Goal: Transaction & Acquisition: Book appointment/travel/reservation

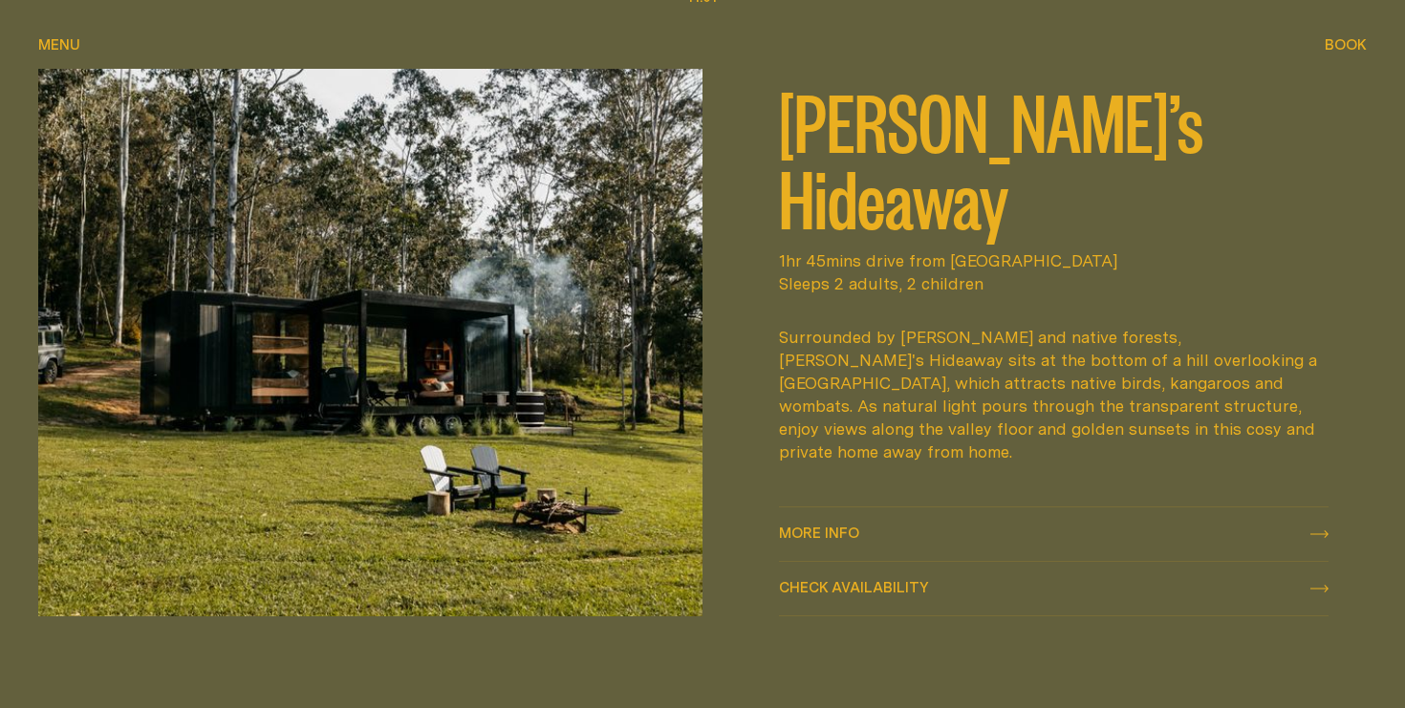
scroll to position [900, 0]
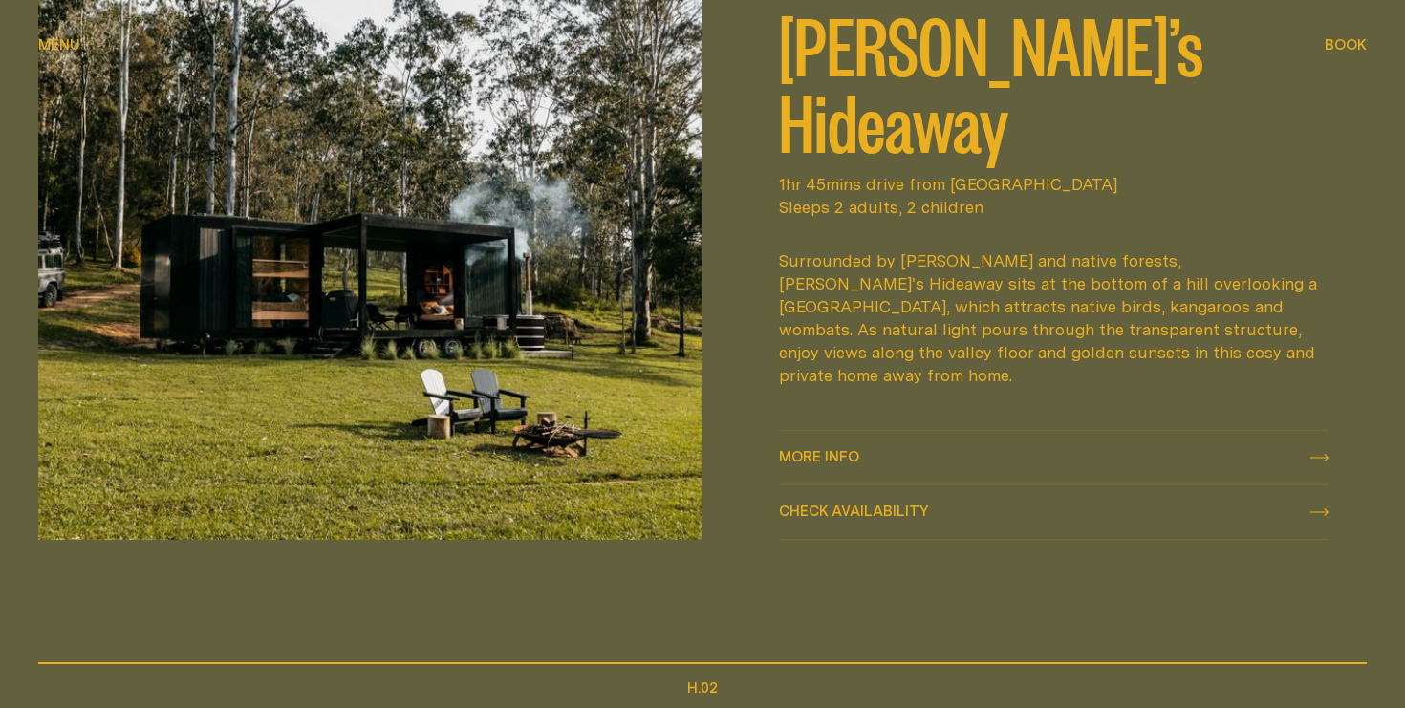
click at [994, 499] on button "Check availability Check availability" at bounding box center [1054, 513] width 550 height 54
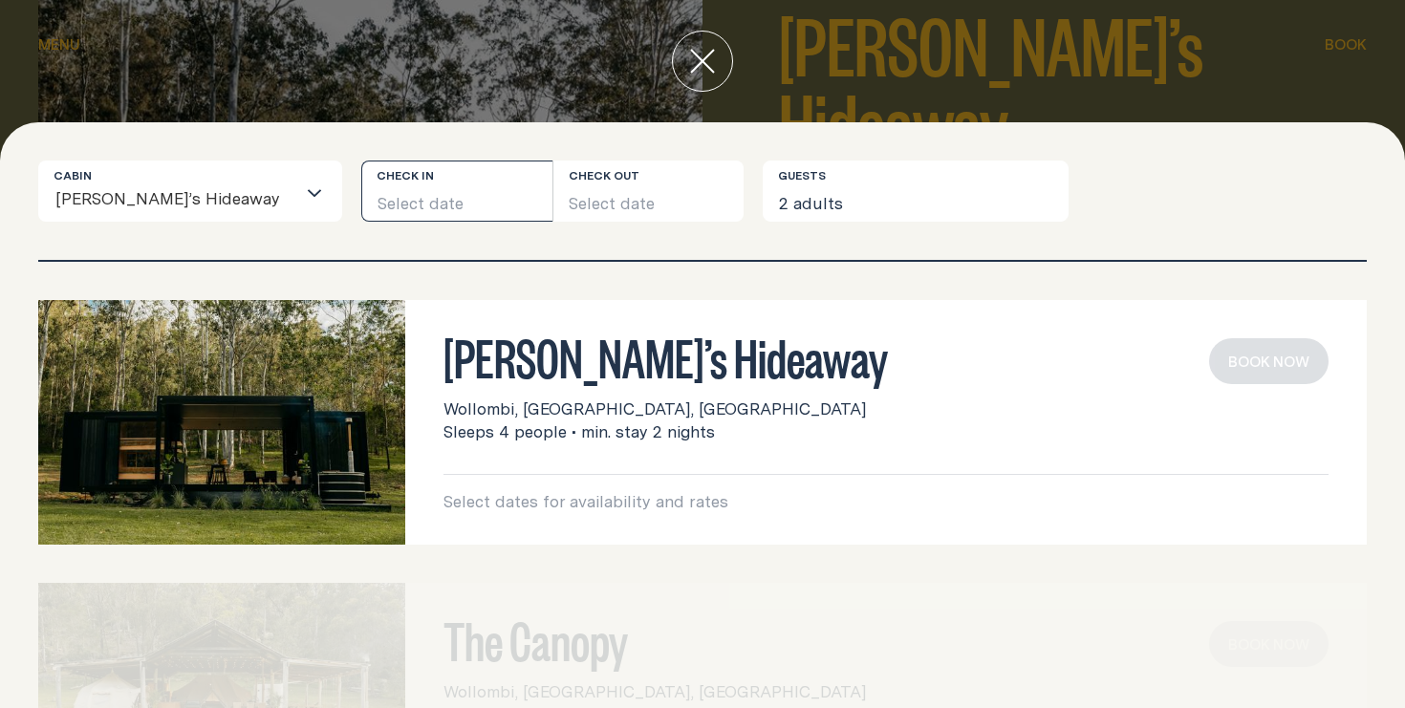
click at [410, 197] on button "Select date" at bounding box center [456, 191] width 191 height 61
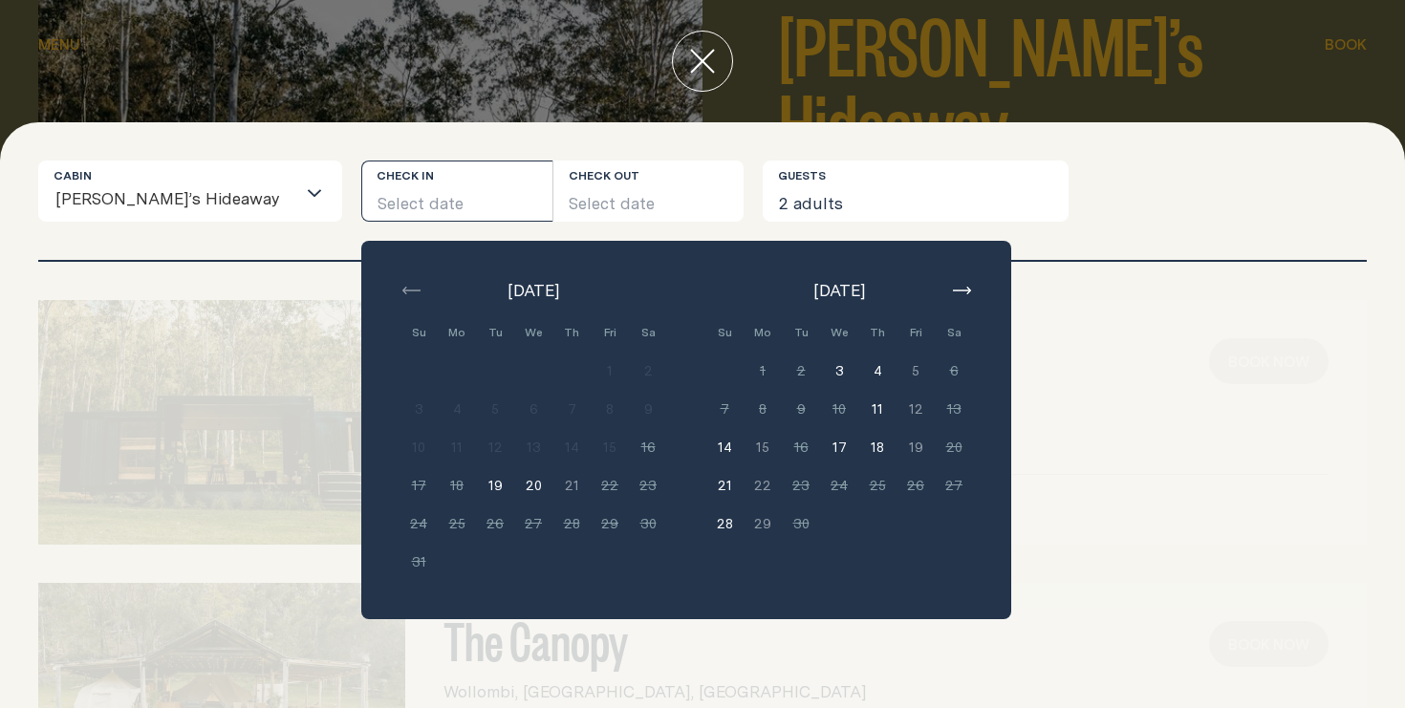
click at [950, 286] on button "button" at bounding box center [961, 290] width 23 height 23
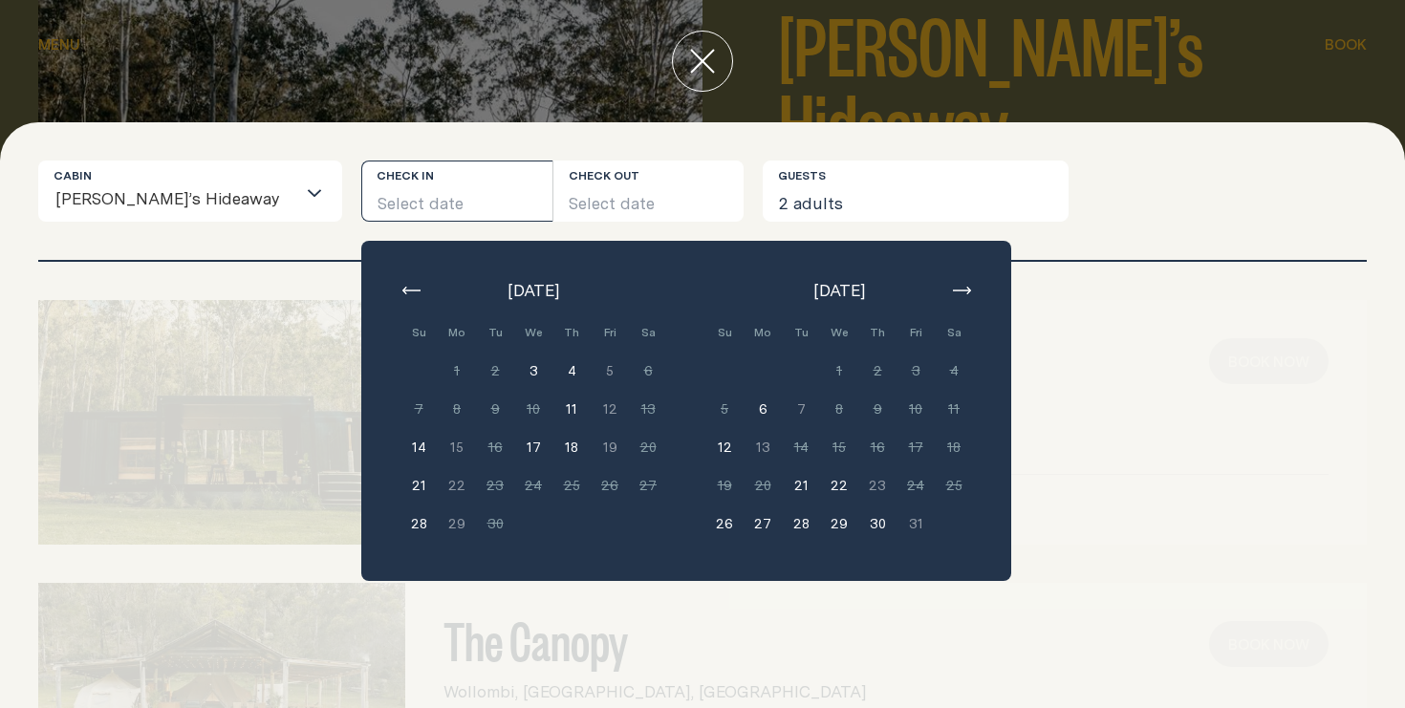
click at [400, 306] on div "[DATE] Su Mo Tu We Th Fri Sa Min. 2 nights 1 Min. 2 nights 2 Min. 2 nights 3 Mi…" at bounding box center [534, 411] width 268 height 264
click at [402, 291] on icon "button" at bounding box center [411, 291] width 18 height 8
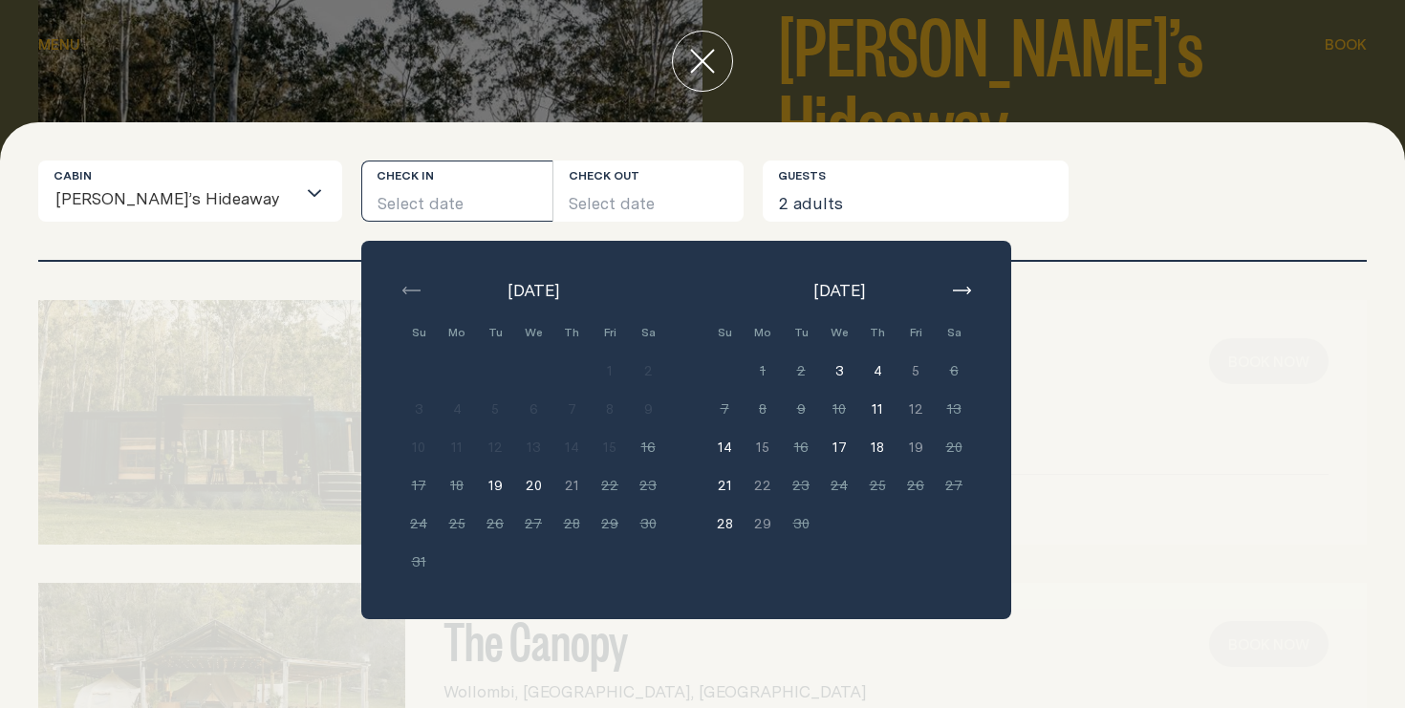
click at [249, 249] on div "Cabin [PERSON_NAME]’s Hideaway Loading... Check in Select date Check out Select…" at bounding box center [702, 210] width 1329 height 99
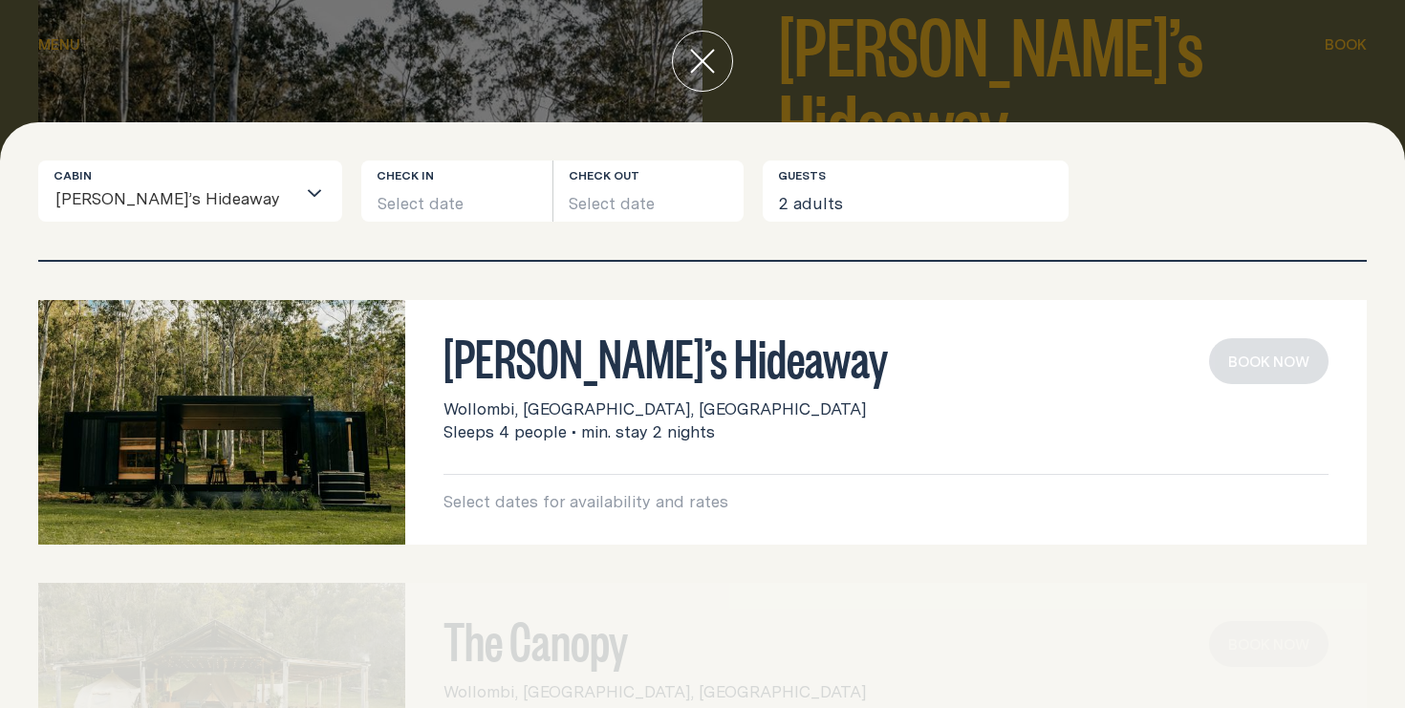
click at [295, 210] on div "Loading..." at bounding box center [318, 191] width 46 height 59
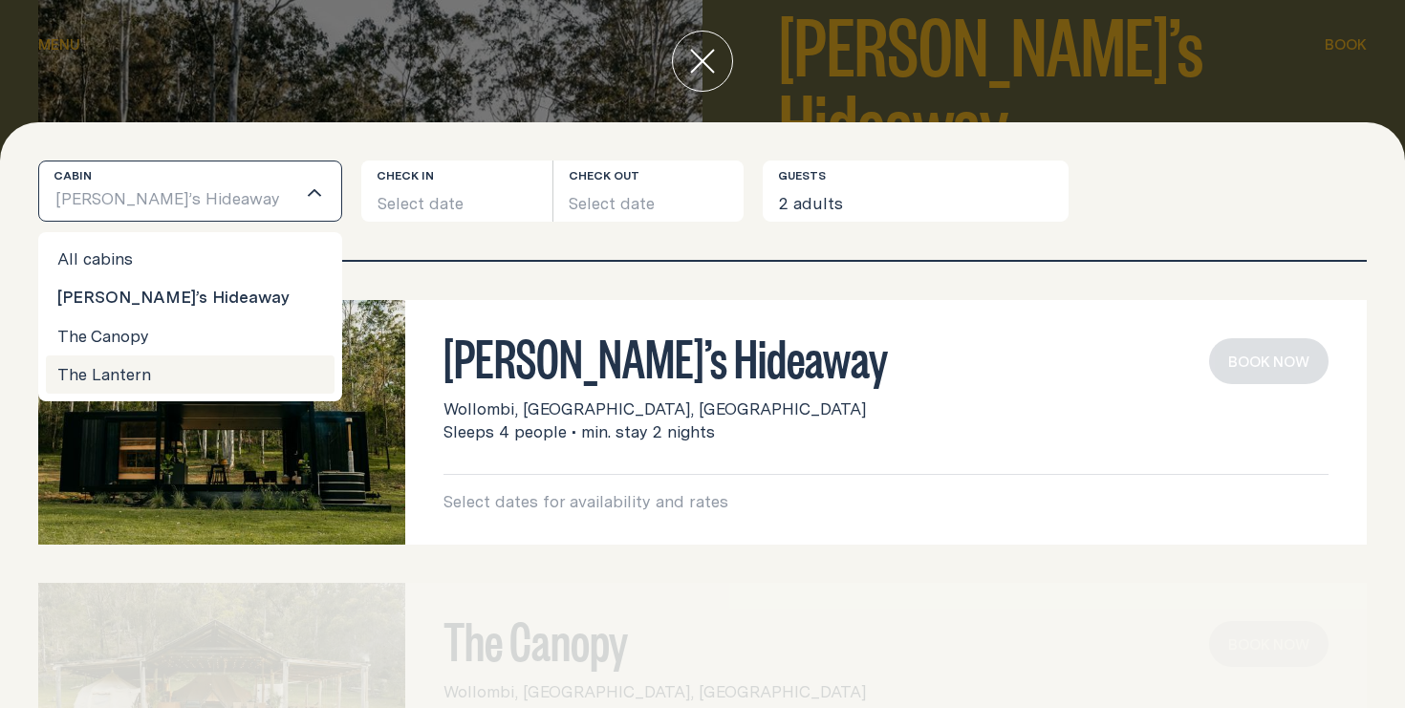
click at [193, 368] on li "The Lantern" at bounding box center [190, 375] width 289 height 38
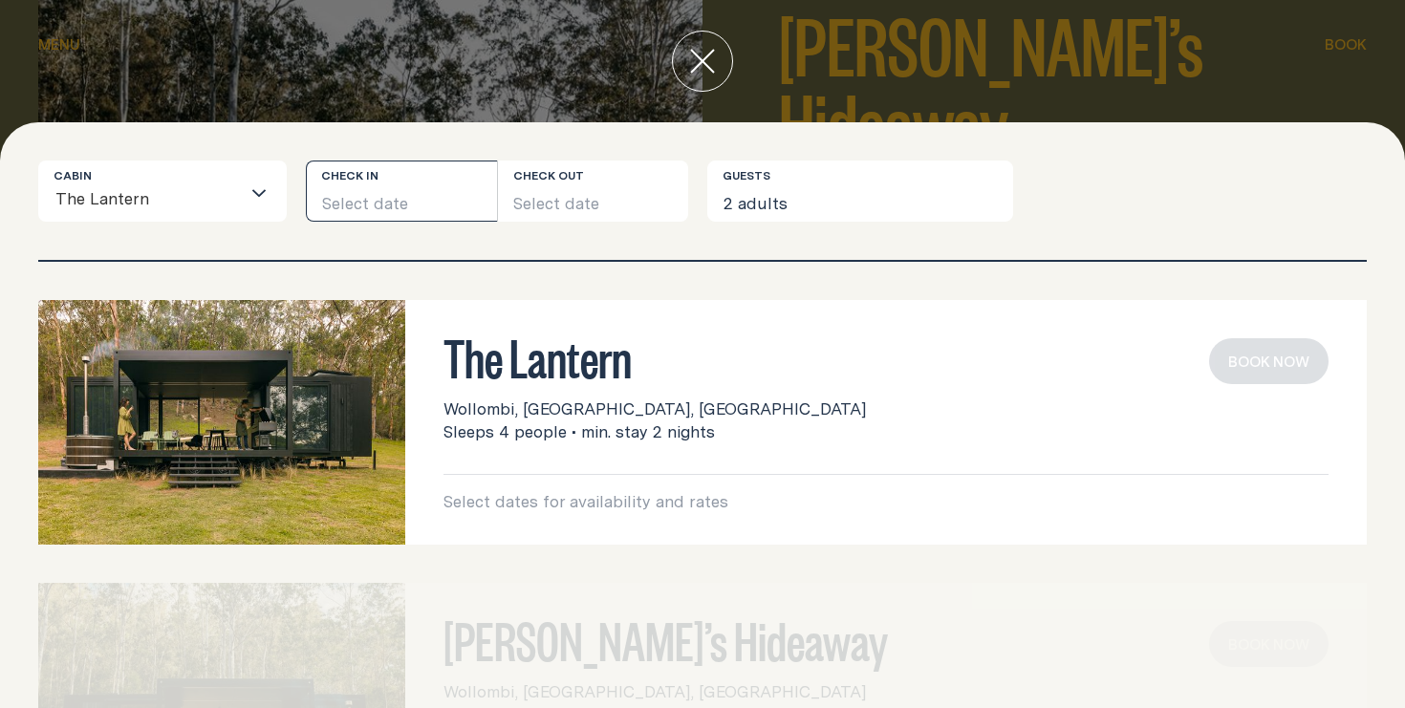
click at [405, 195] on button "Select date" at bounding box center [401, 191] width 191 height 61
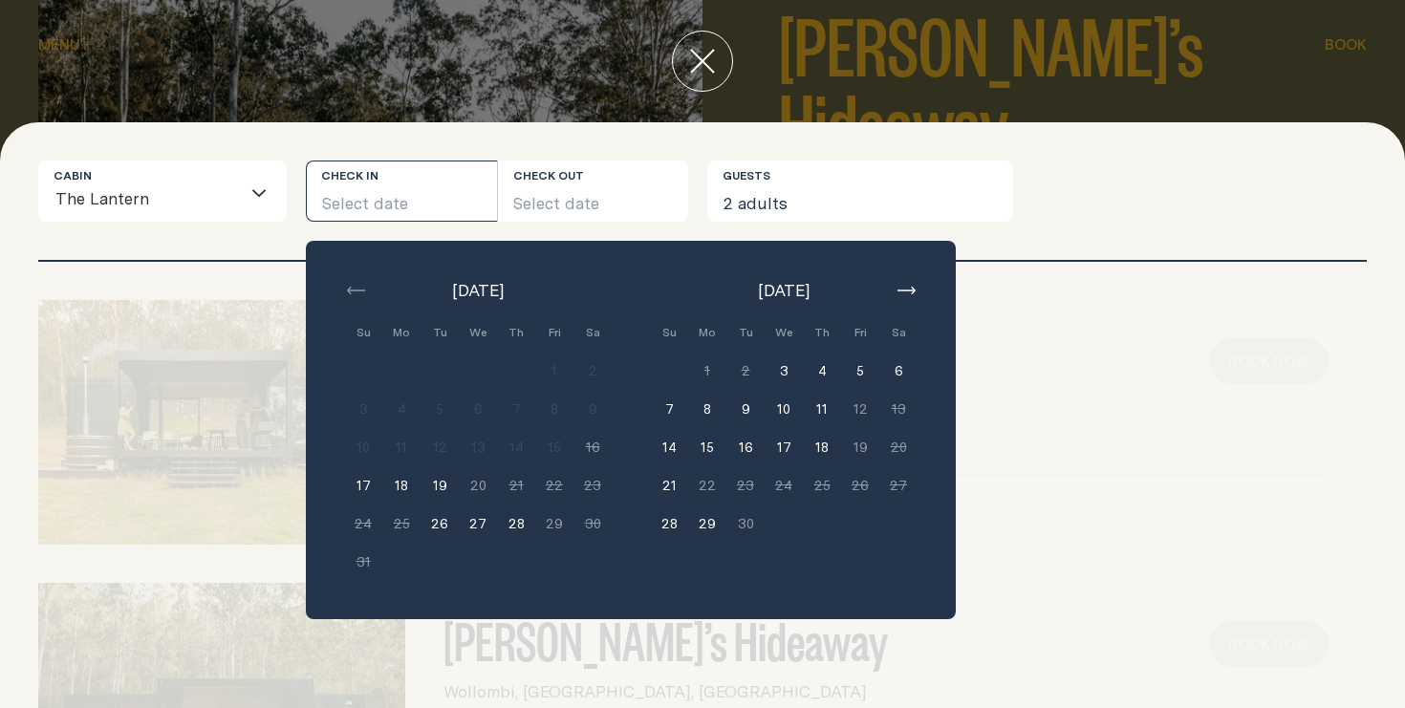
click at [267, 241] on div "Cabin The Lantern Loading... Check in Select date Check out Select date [DATE] …" at bounding box center [702, 210] width 1329 height 99
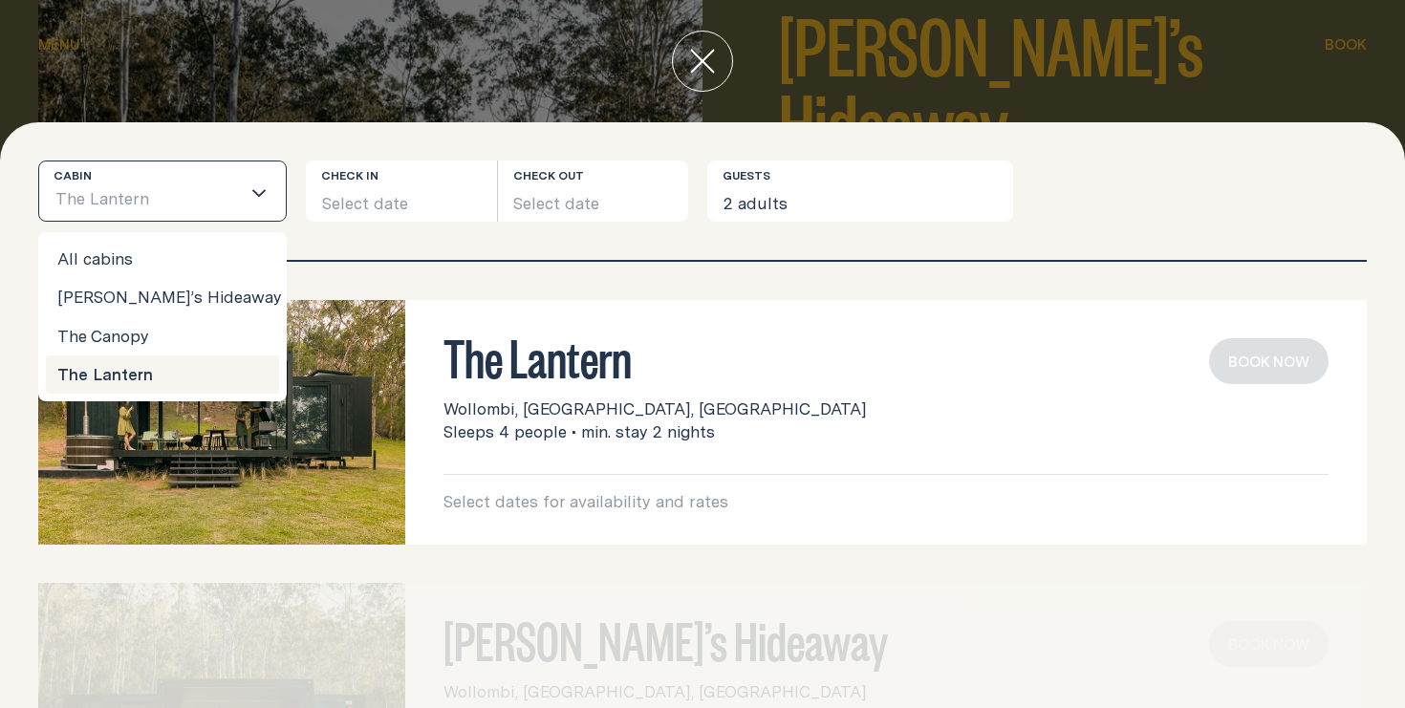
click at [190, 182] on input "Search for option" at bounding box center [195, 201] width 90 height 40
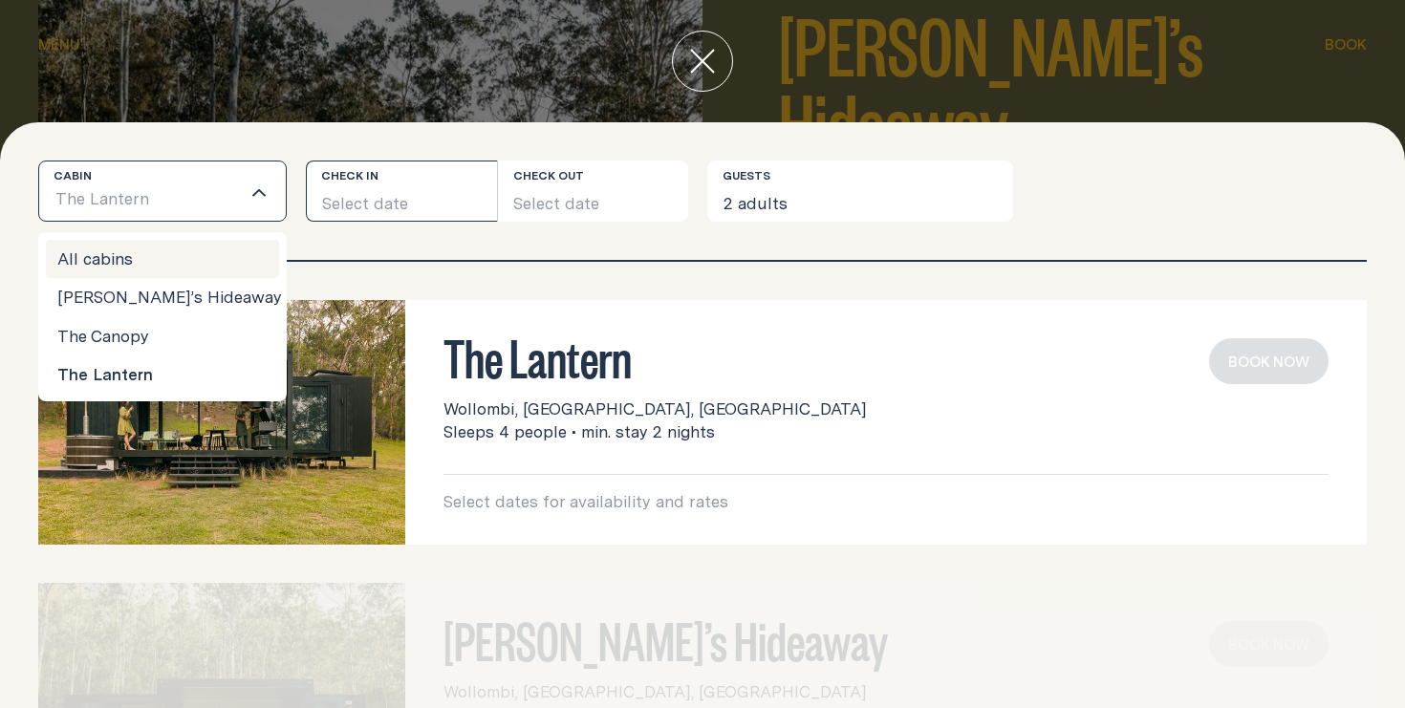
click at [338, 204] on button "Select date" at bounding box center [401, 191] width 191 height 61
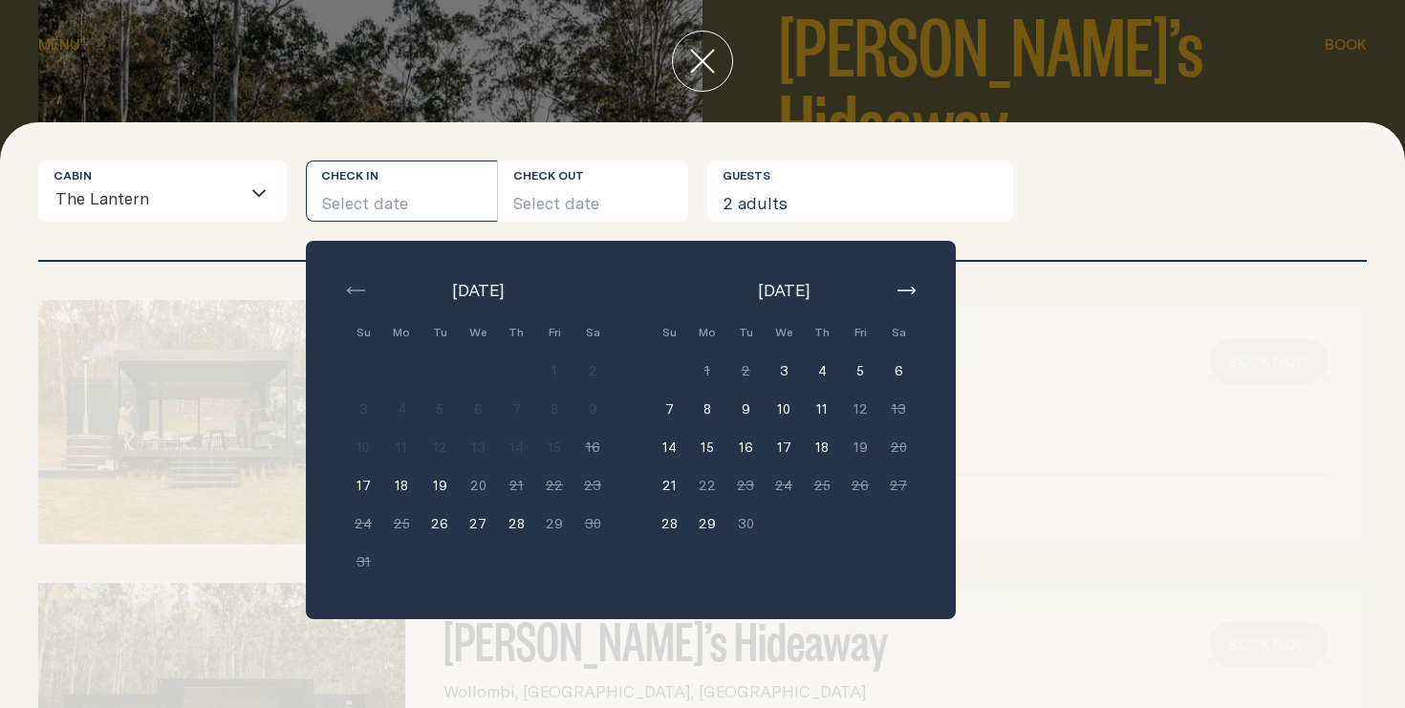
click at [193, 248] on div "Cabin The Lantern Loading... Check in Select date Check out Select date [DATE] …" at bounding box center [702, 210] width 1329 height 99
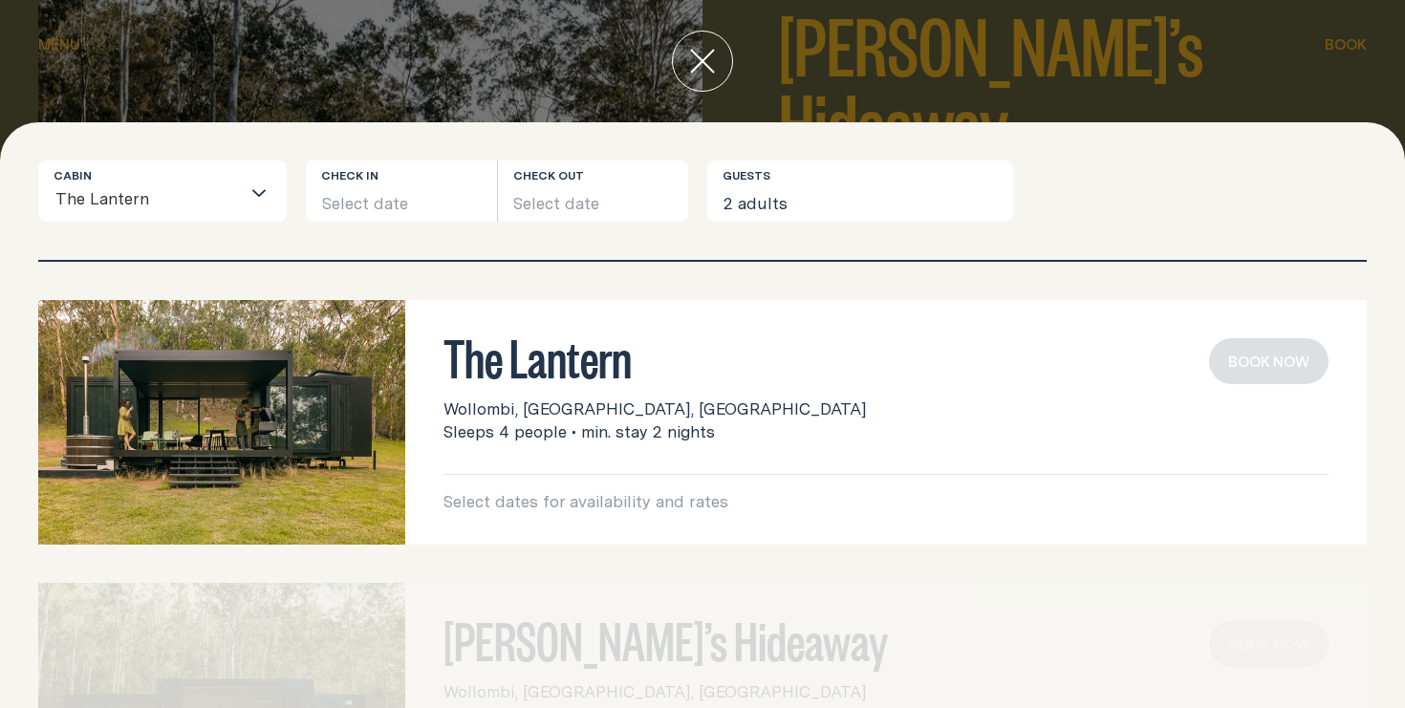
click at [696, 76] on button "close" at bounding box center [702, 61] width 61 height 61
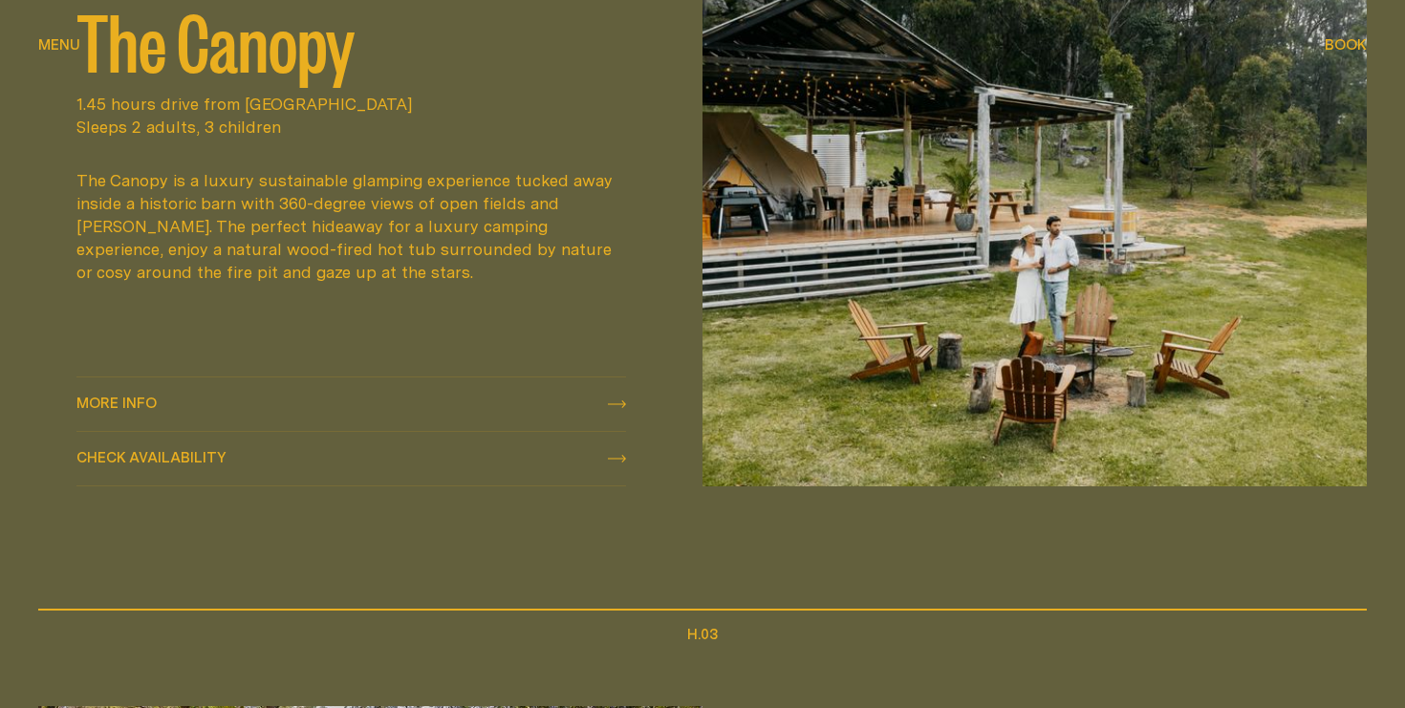
scroll to position [1723, 0]
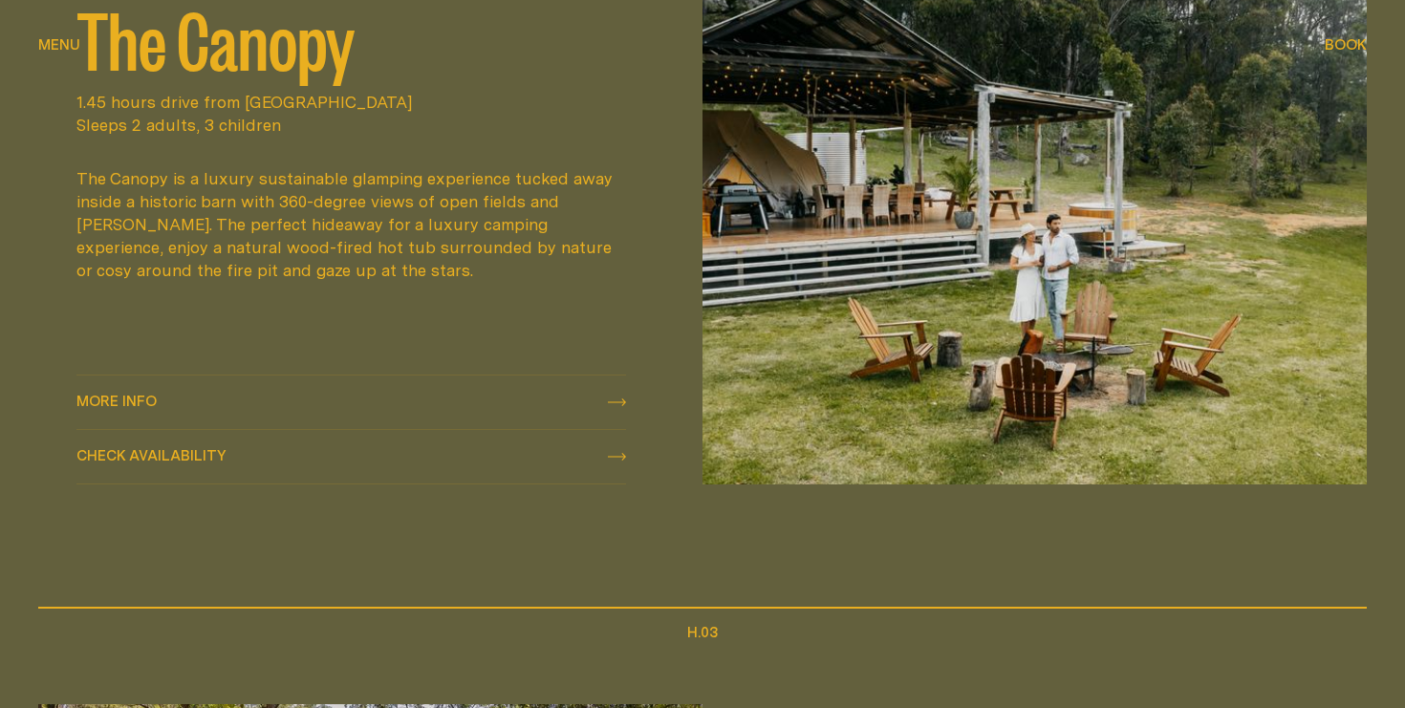
click at [508, 430] on button "Check availability Check availability" at bounding box center [351, 457] width 550 height 54
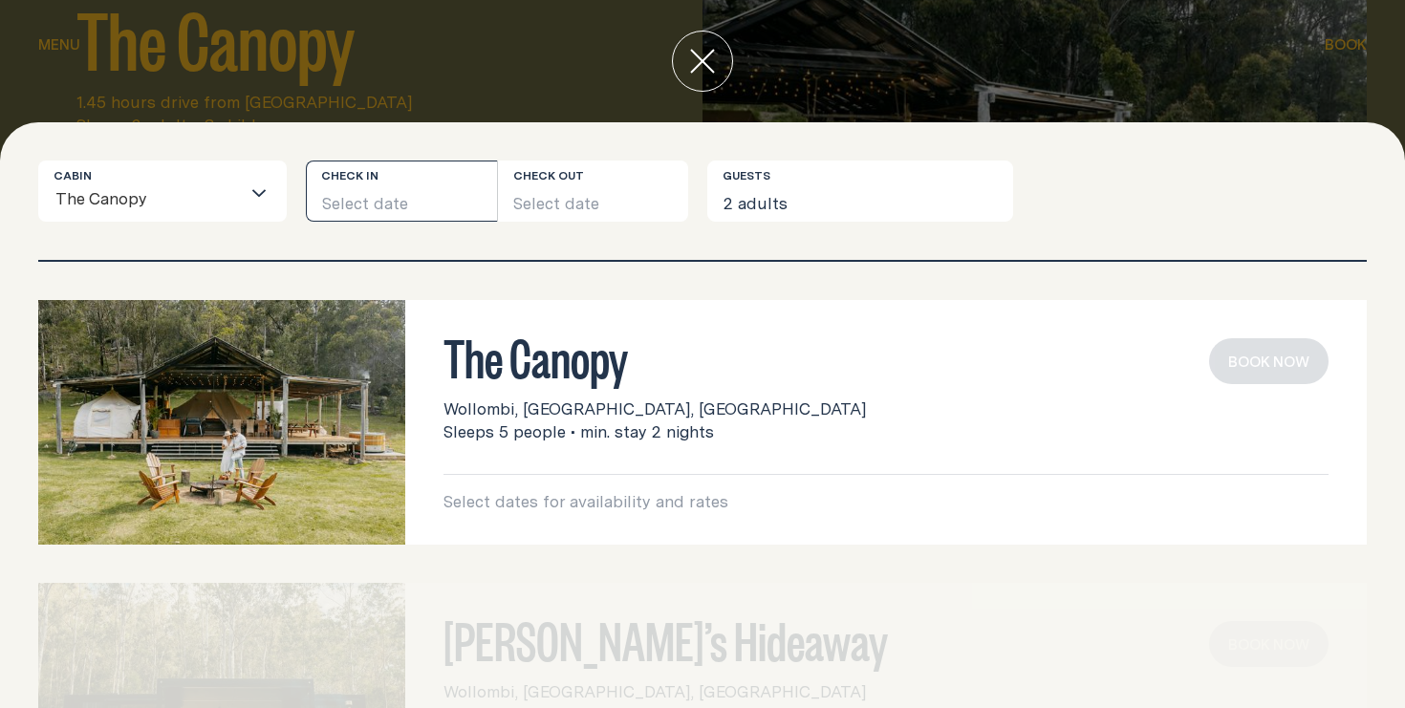
click at [431, 212] on button "Select date" at bounding box center [401, 191] width 191 height 61
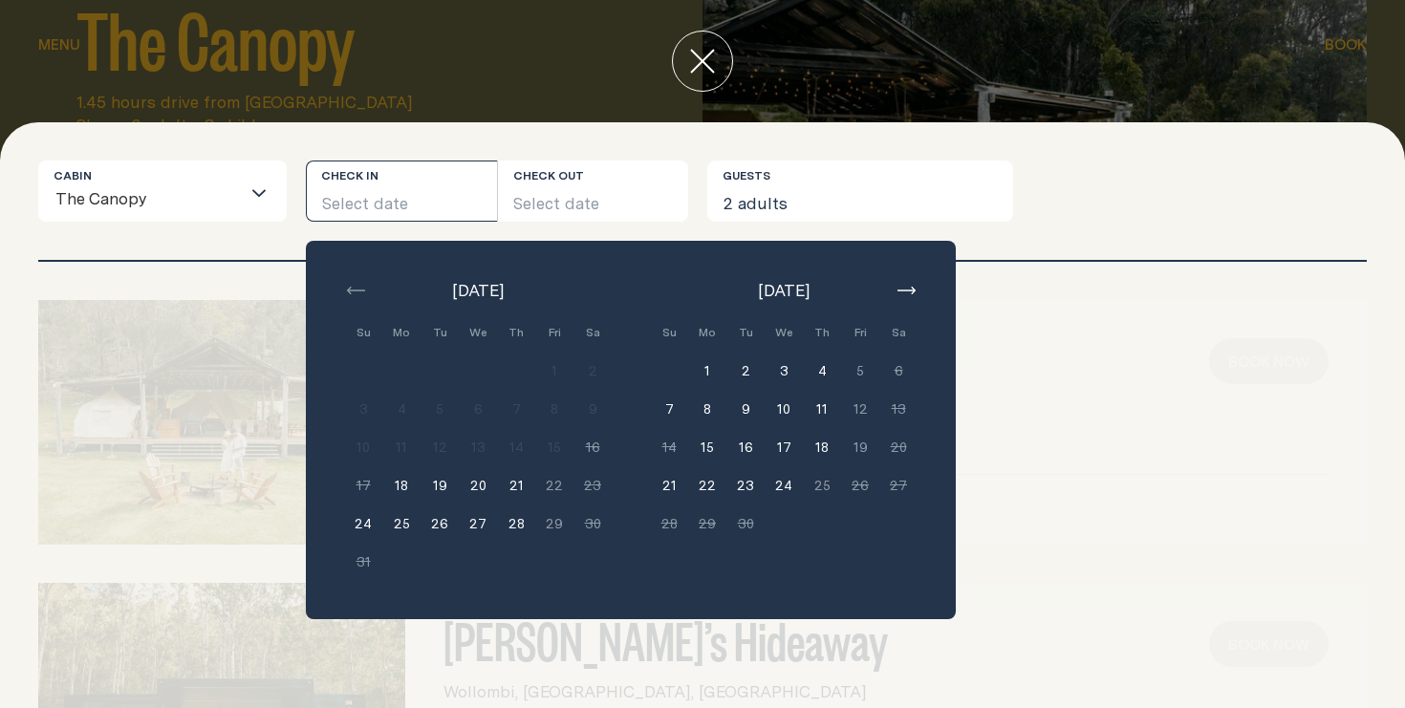
click at [444, 64] on div at bounding box center [702, 61] width 1405 height 122
